Goal: Download file/media

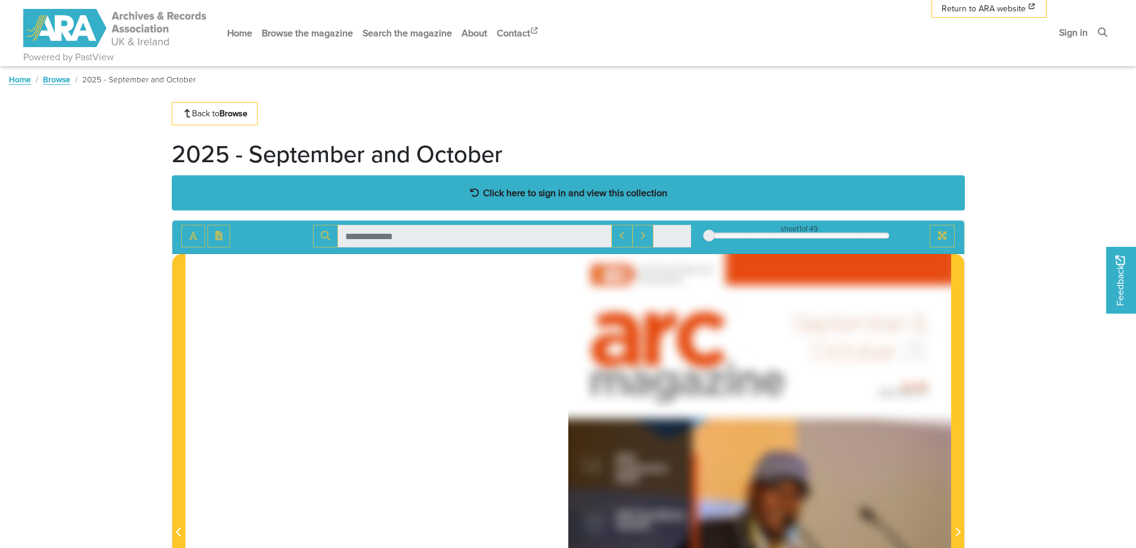
click at [500, 185] on div "Click here to sign in and view this collection" at bounding box center [568, 192] width 793 height 35
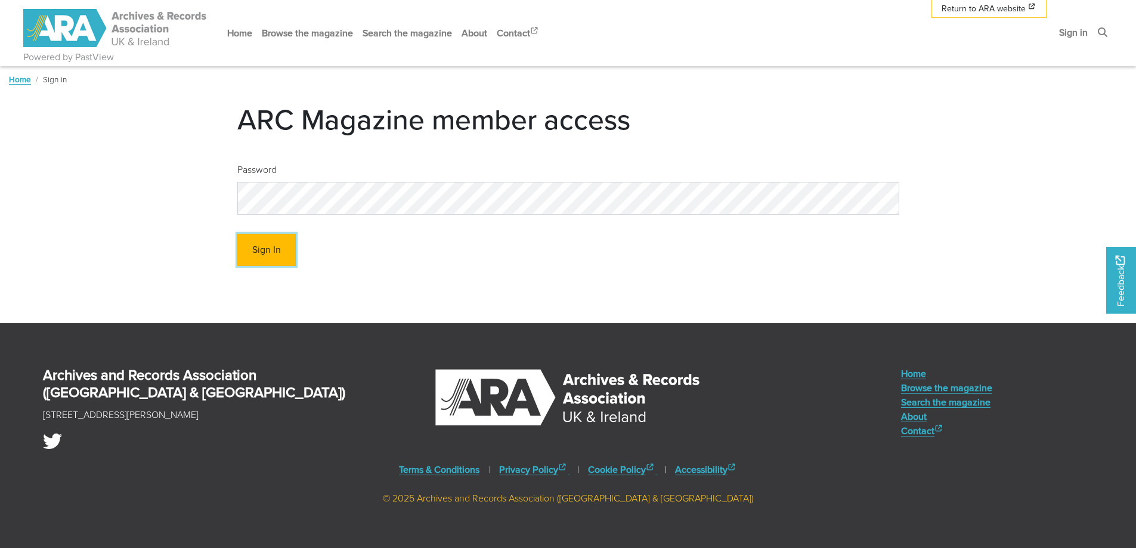
click at [272, 249] on button "Sign In" at bounding box center [266, 250] width 58 height 33
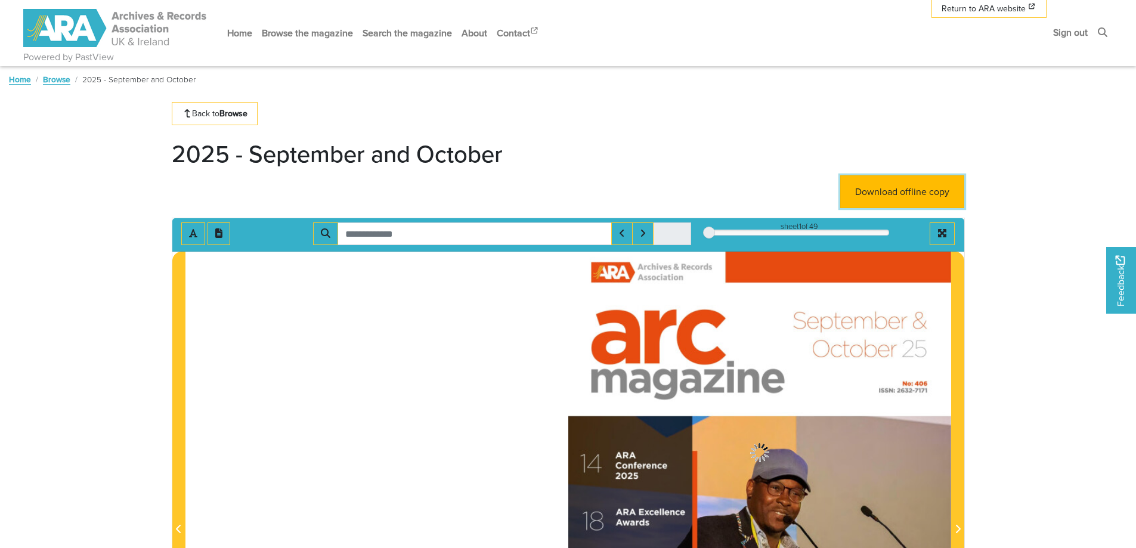
click at [889, 199] on link "Download offline copy" at bounding box center [902, 191] width 124 height 33
